Goal: Find specific page/section: Find specific page/section

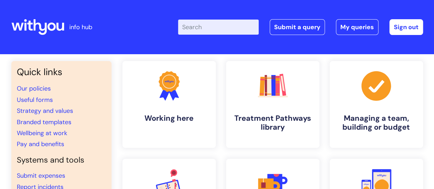
click at [202, 25] on input "Enter your search term here..." at bounding box center [218, 27] width 81 height 15
type input "brand centre"
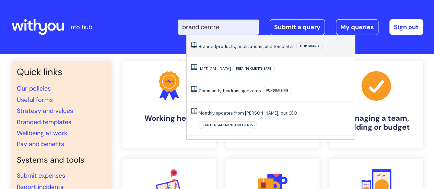
click at [238, 50] on li "Branded products, publications, and templates Our brand" at bounding box center [271, 46] width 168 height 22
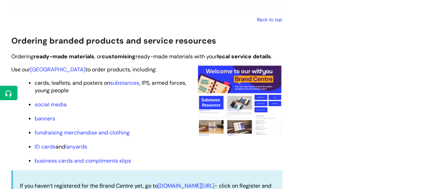
scroll to position [633, 0]
click at [46, 68] on link "[GEOGRAPHIC_DATA]" at bounding box center [57, 68] width 55 height 7
